Goal: Information Seeking & Learning: Learn about a topic

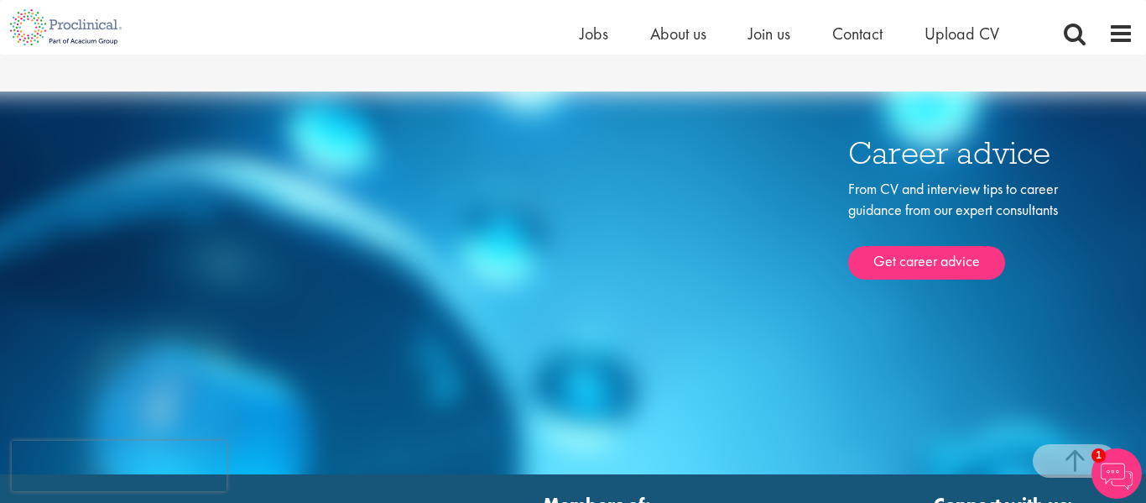
scroll to position [1508, 0]
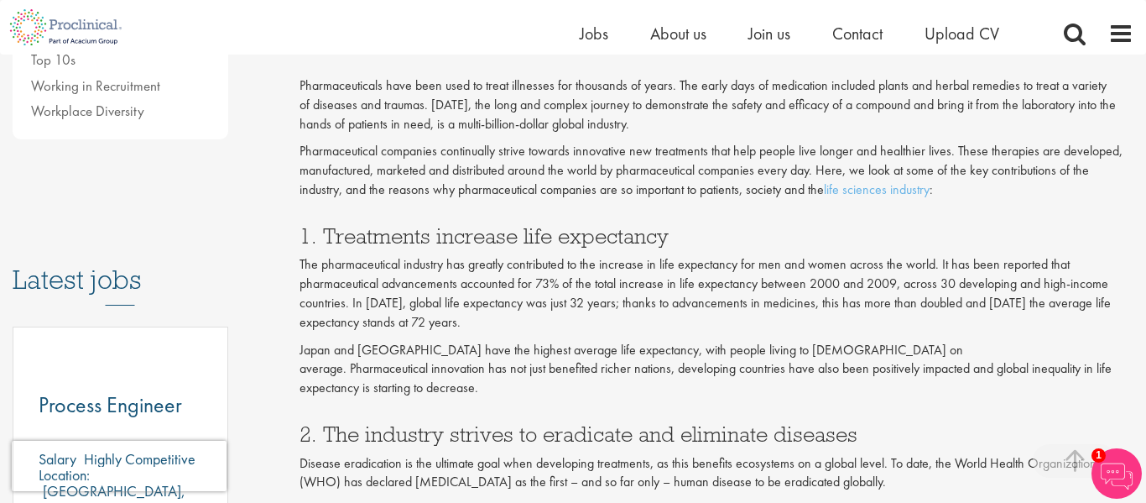
scroll to position [685, 0]
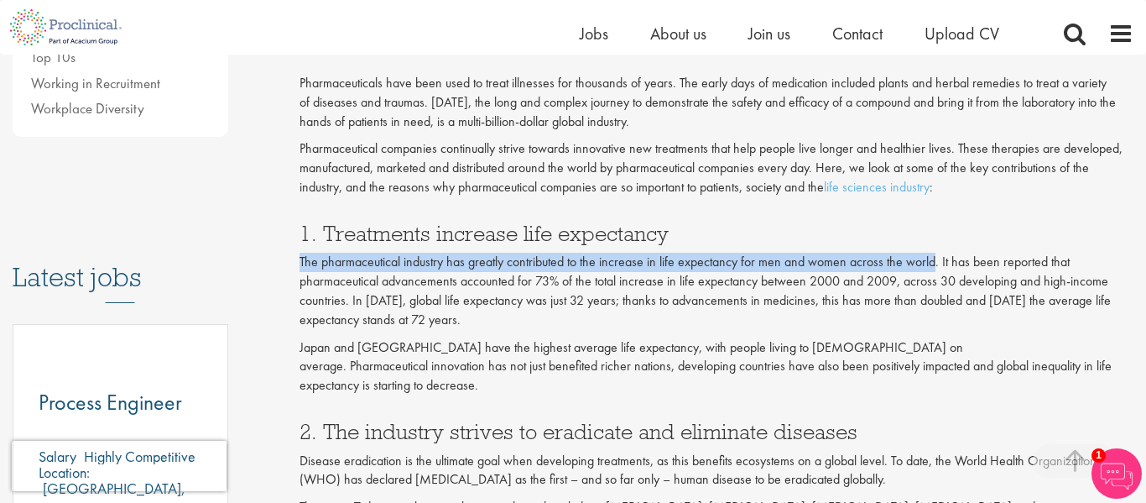
drag, startPoint x: 299, startPoint y: 259, endPoint x: 932, endPoint y: 252, distance: 633.6
click at [932, 253] on p "The pharmaceutical industry has greatly contributed to the increase in life exp…" at bounding box center [717, 291] width 835 height 76
copy p "The pharmaceutical industry has greatly contributed to the increase in life exp…"
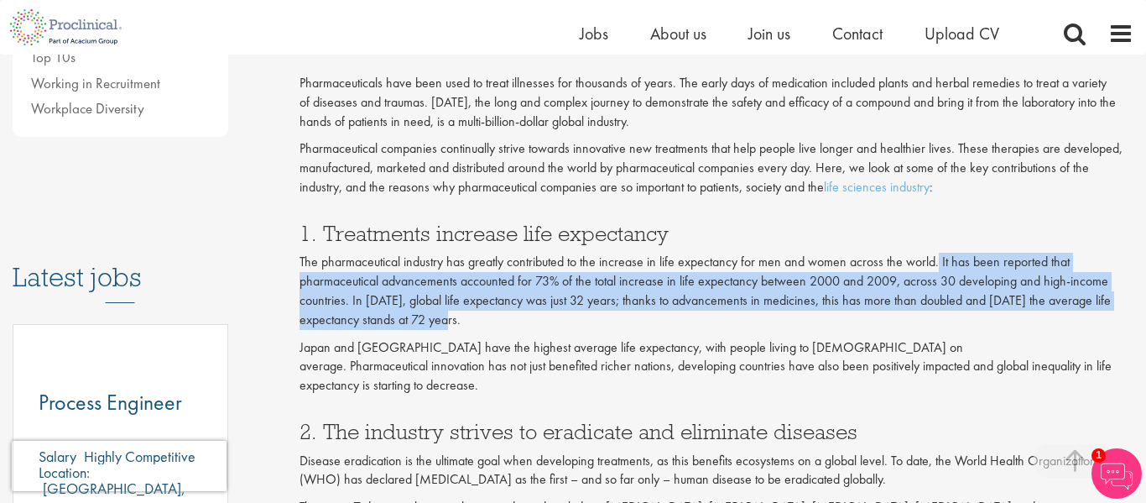
drag, startPoint x: 937, startPoint y: 262, endPoint x: 1009, endPoint y: 319, distance: 91.3
click at [1009, 319] on p "The pharmaceutical industry has greatly contributed to the increase in life exp…" at bounding box center [717, 291] width 835 height 76
click at [764, 324] on p "The pharmaceutical industry has greatly contributed to the increase in life exp…" at bounding box center [717, 291] width 835 height 76
drag, startPoint x: 939, startPoint y: 261, endPoint x: 978, endPoint y: 321, distance: 71.0
click at [978, 321] on p "The pharmaceutical industry has greatly contributed to the increase in life exp…" at bounding box center [717, 291] width 835 height 76
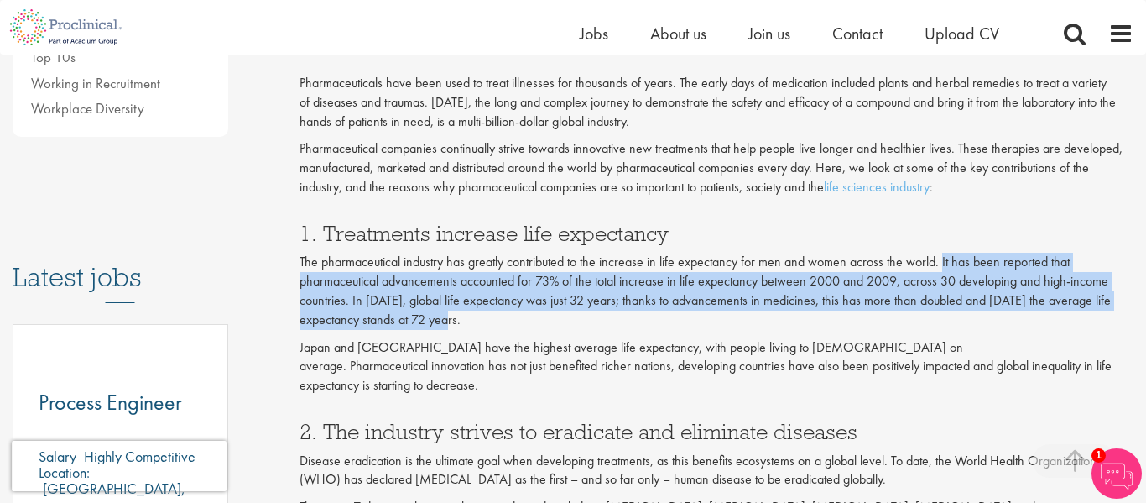
copy p "It has been reported that pharmaceutical advancements accounted for 73% of the …"
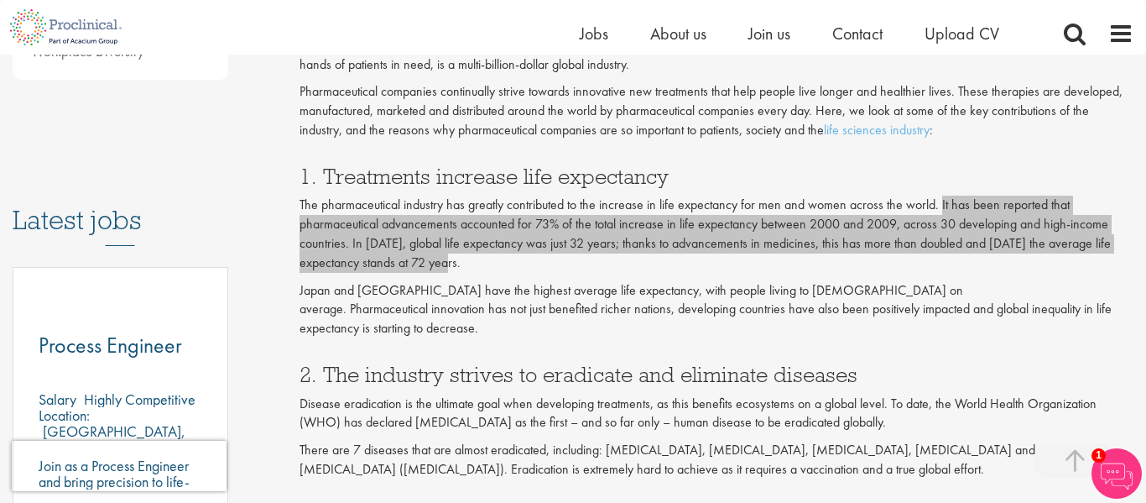
scroll to position [746, 0]
